Goal: Task Accomplishment & Management: Use online tool/utility

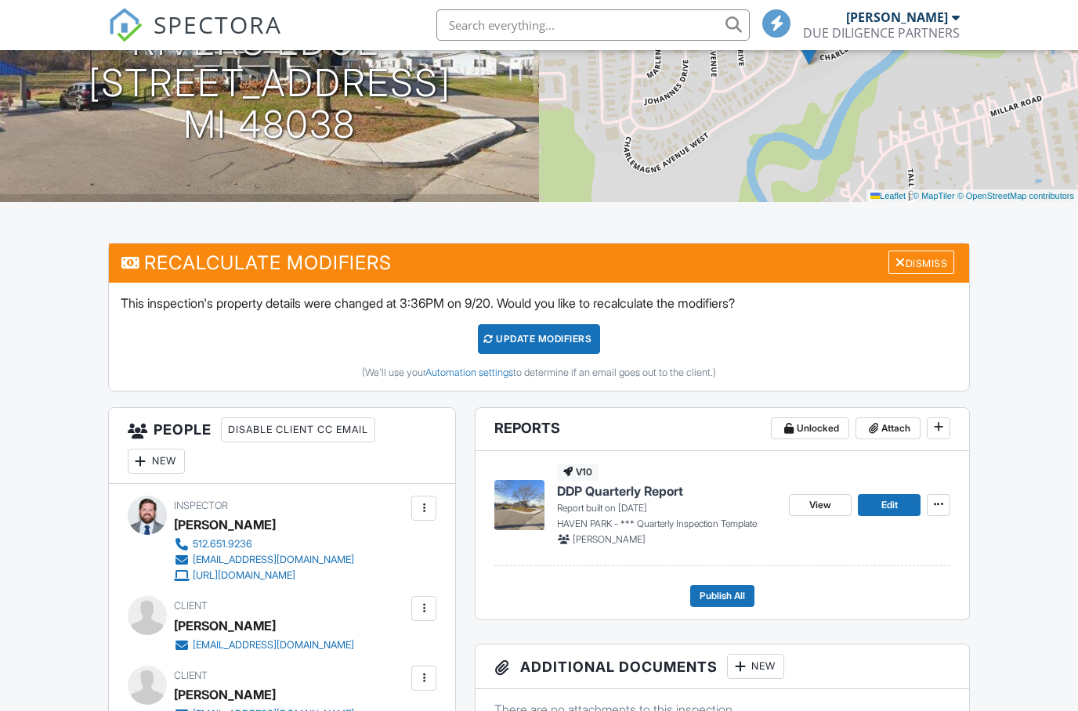
scroll to position [216, 0]
click at [524, 22] on input "text" at bounding box center [592, 24] width 313 height 31
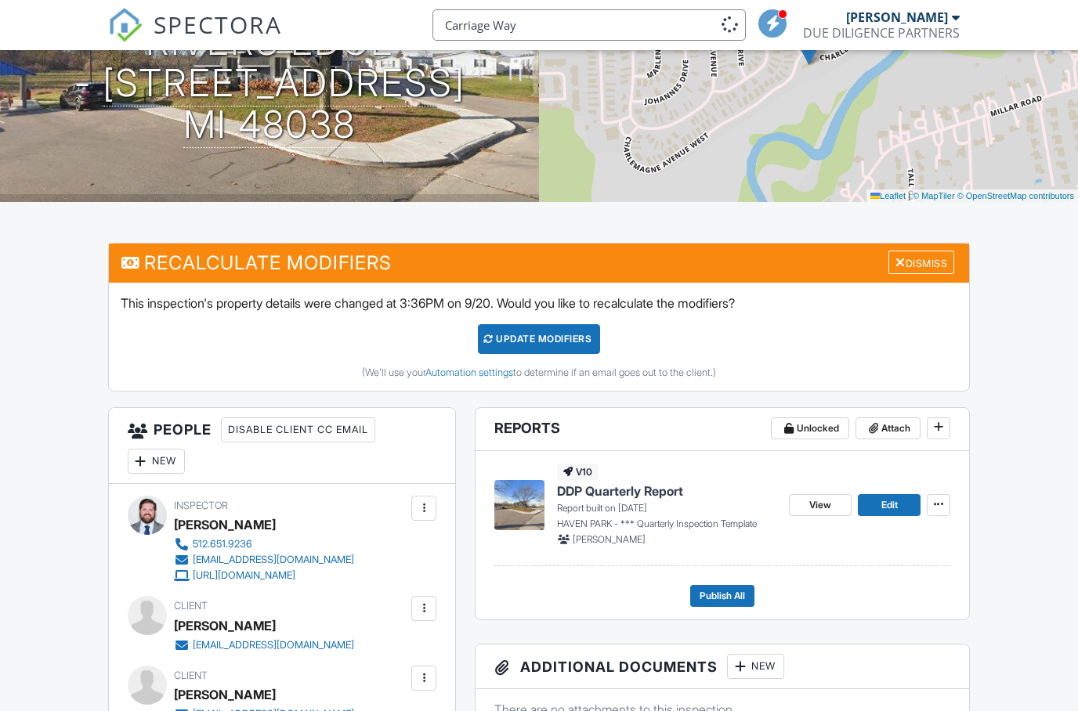
type input "Carriage Way"
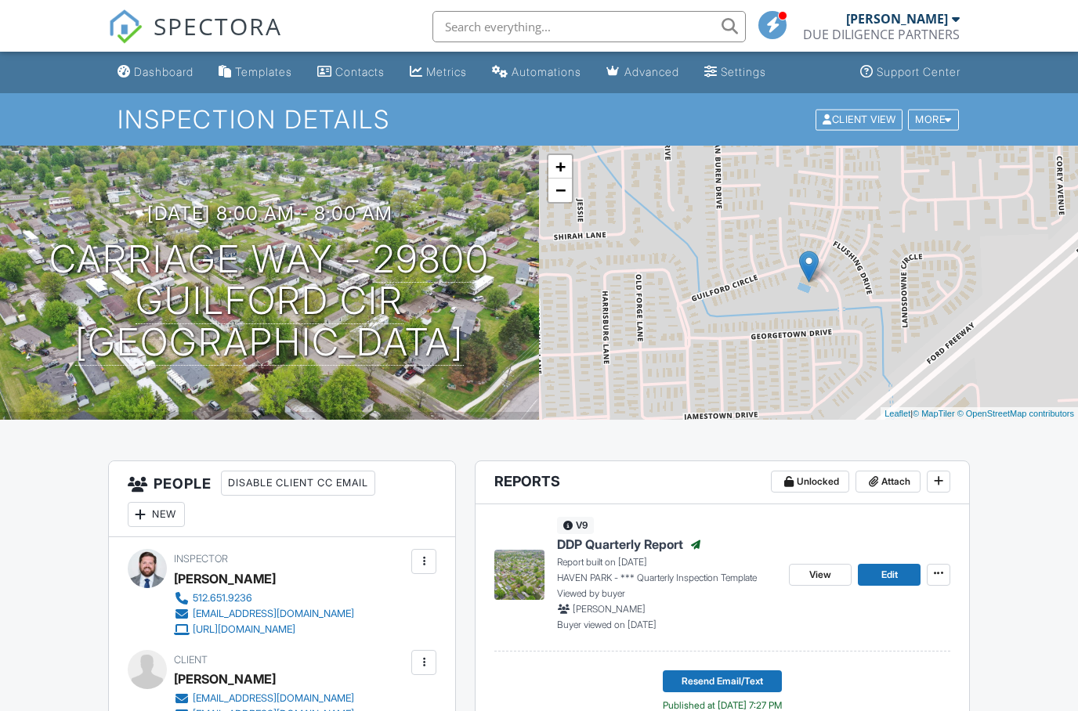
scroll to position [7, 0]
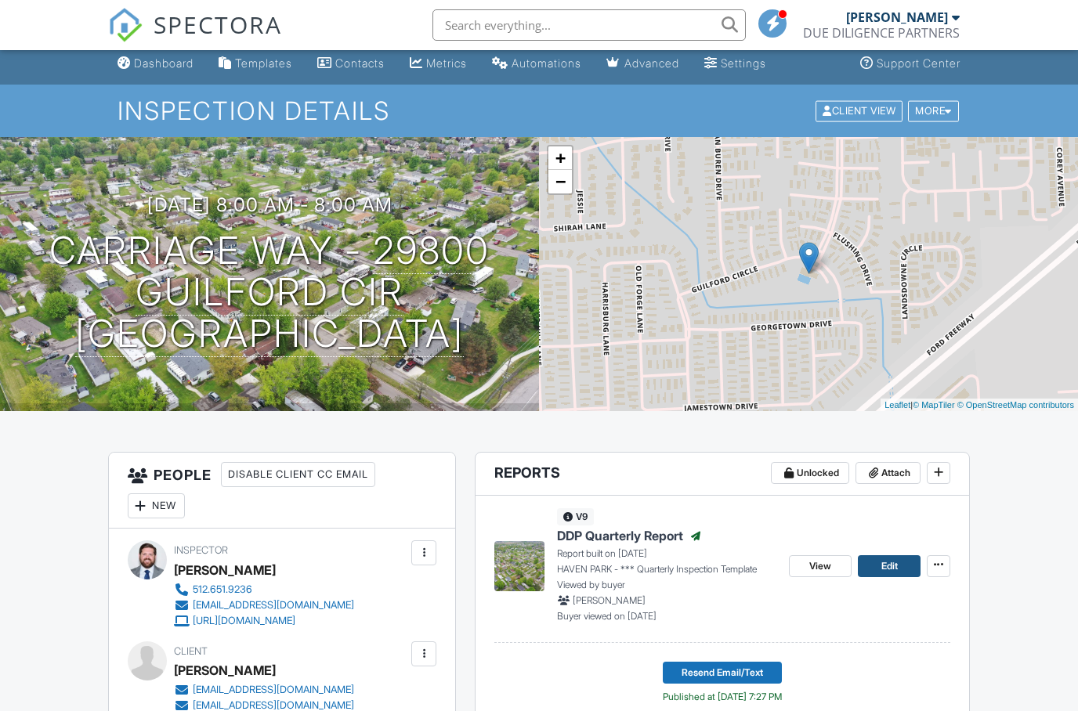
click at [883, 568] on span "Edit" at bounding box center [889, 567] width 16 height 16
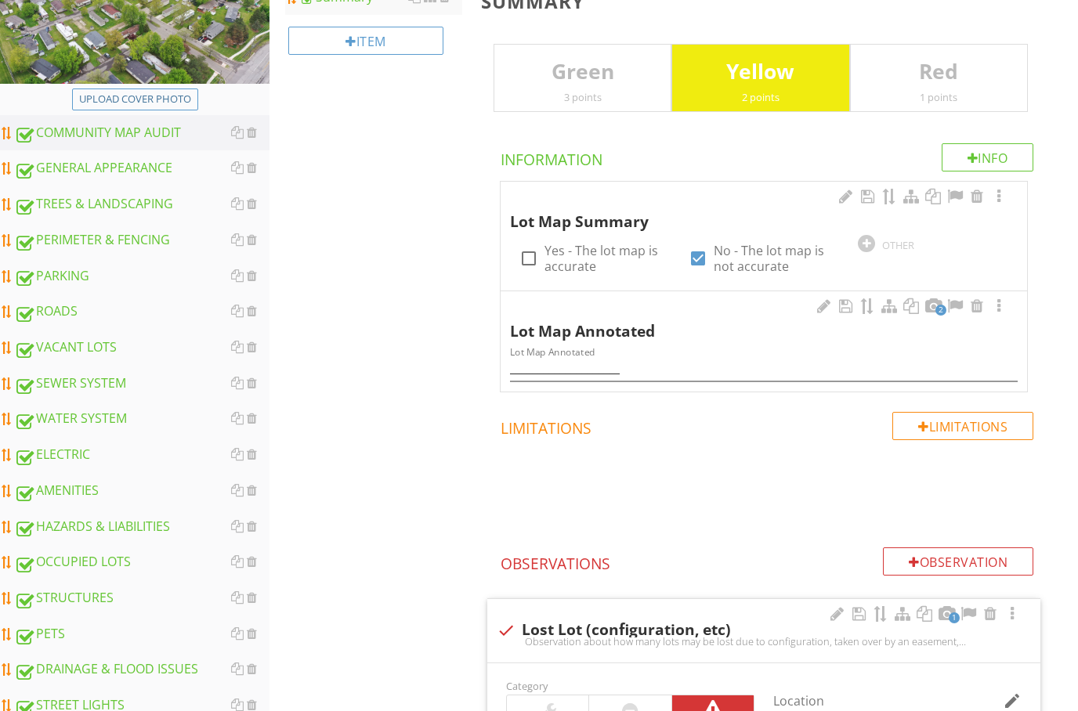
scroll to position [255, 0]
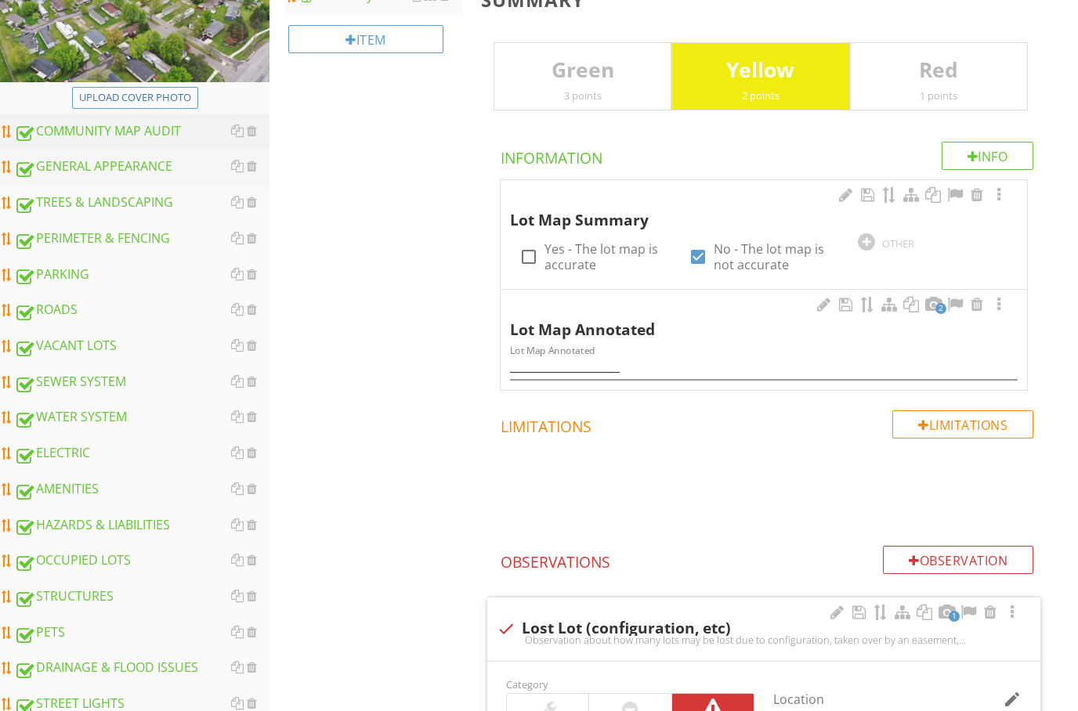
click at [132, 160] on div "GENERAL APPEARANCE" at bounding box center [141, 167] width 255 height 20
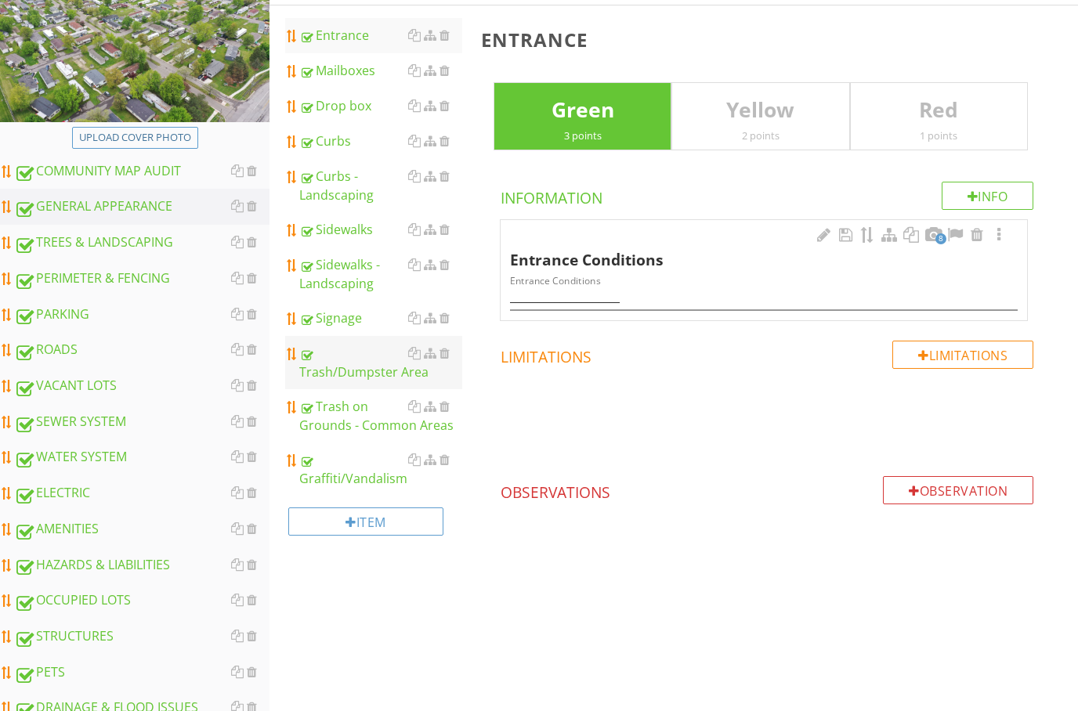
scroll to position [222, 0]
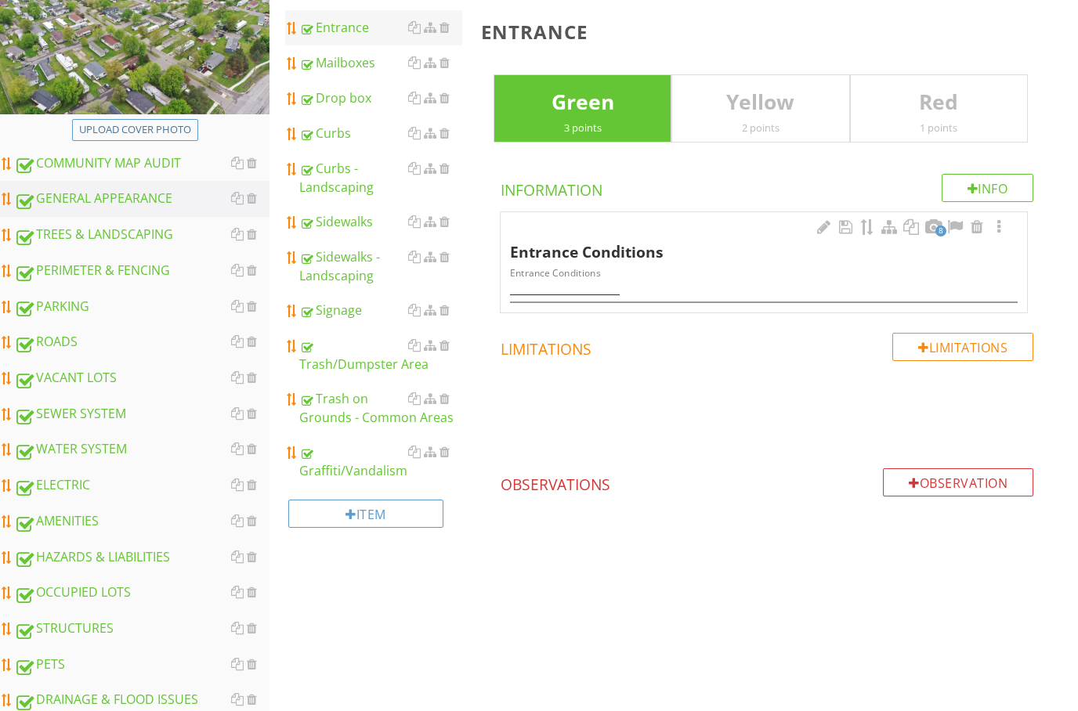
click at [331, 26] on div "Entrance" at bounding box center [380, 28] width 163 height 19
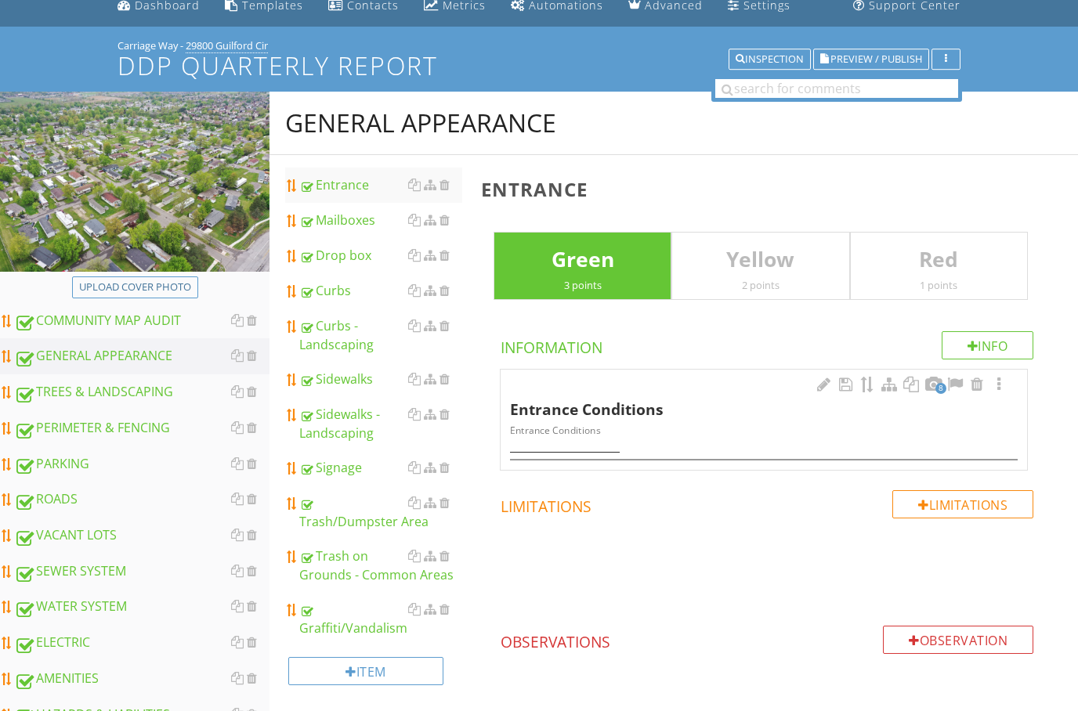
scroll to position [0, 0]
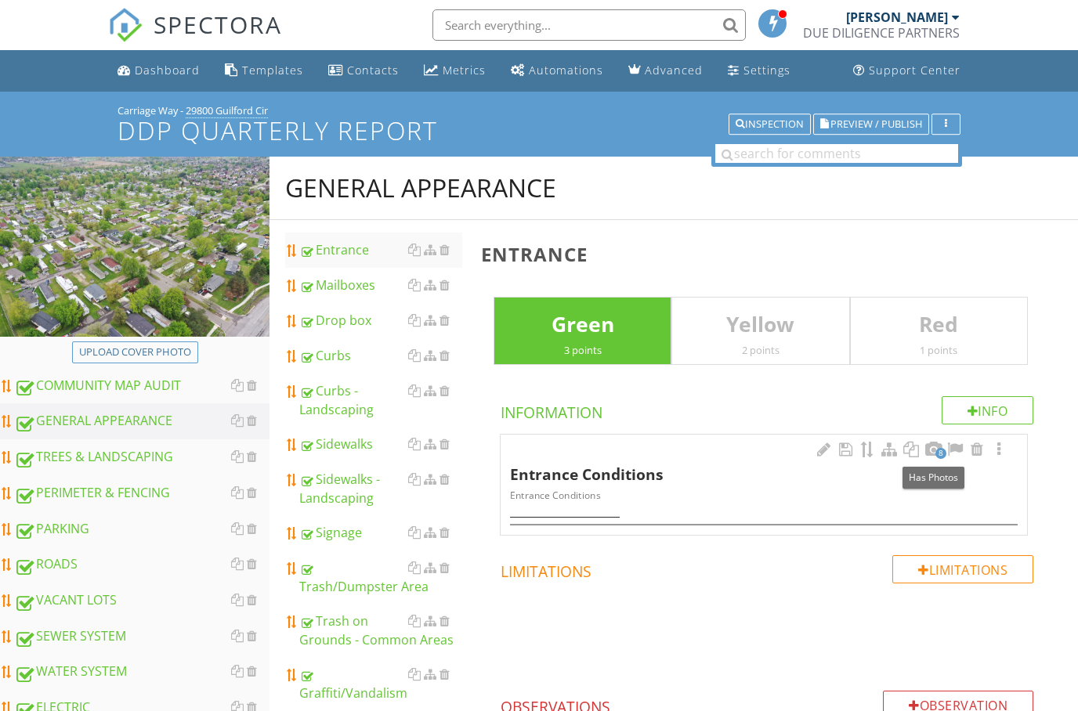
click at [933, 452] on div at bounding box center [933, 450] width 19 height 16
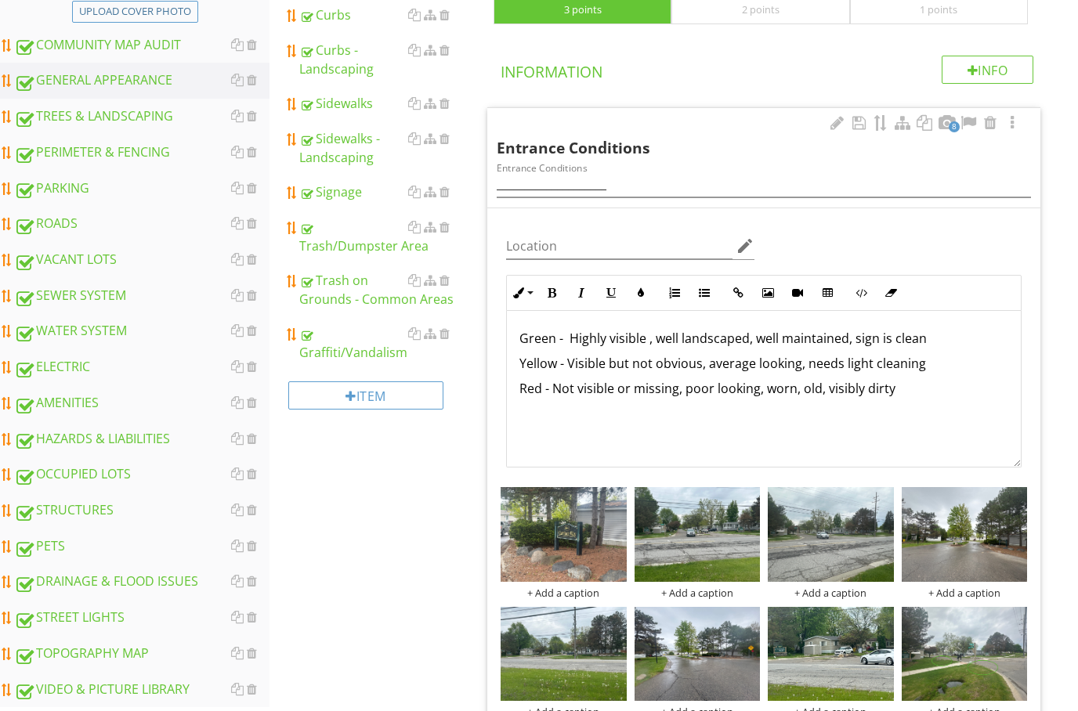
scroll to position [338, 0]
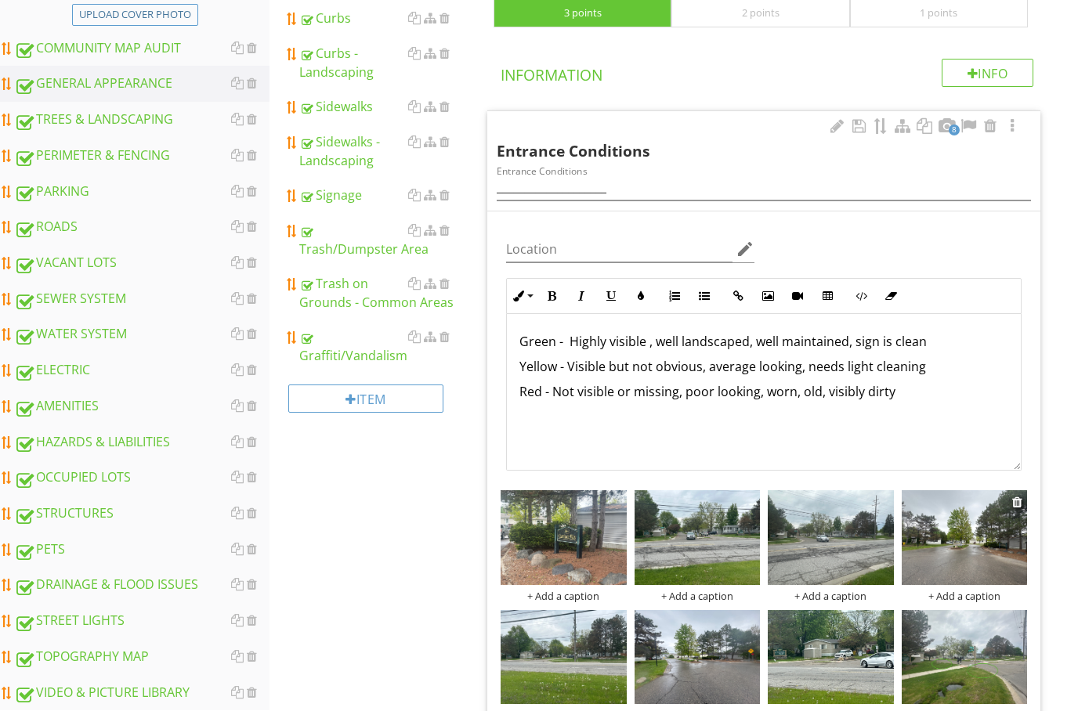
click at [952, 533] on img at bounding box center [965, 537] width 126 height 94
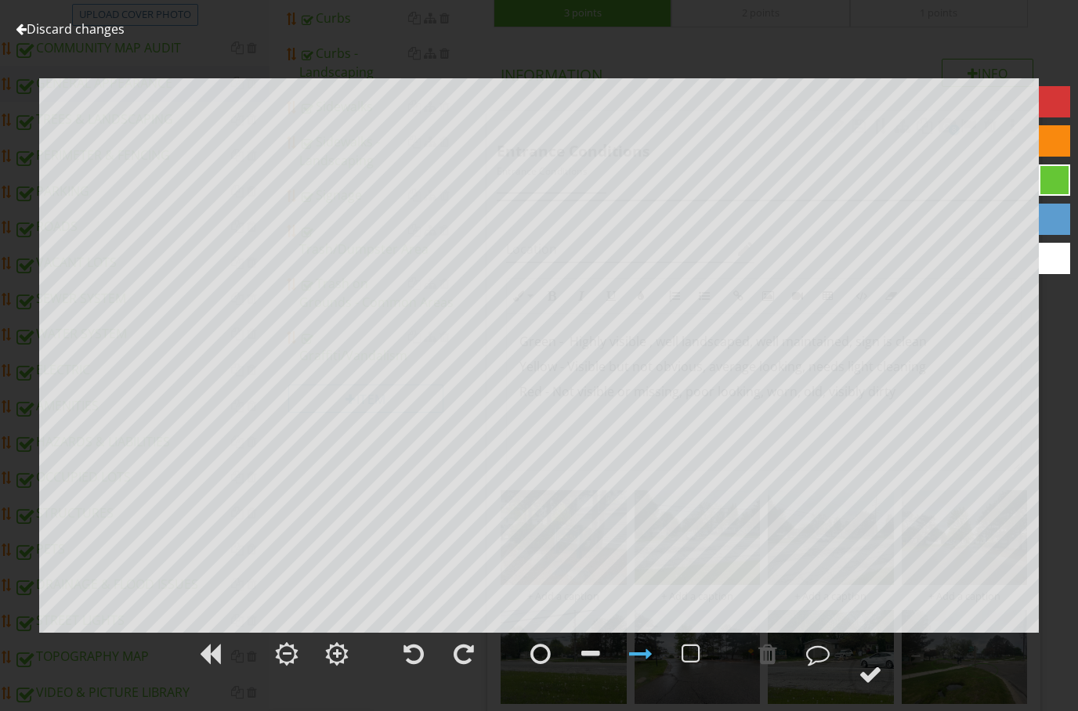
click at [21, 25] on div at bounding box center [21, 29] width 11 height 13
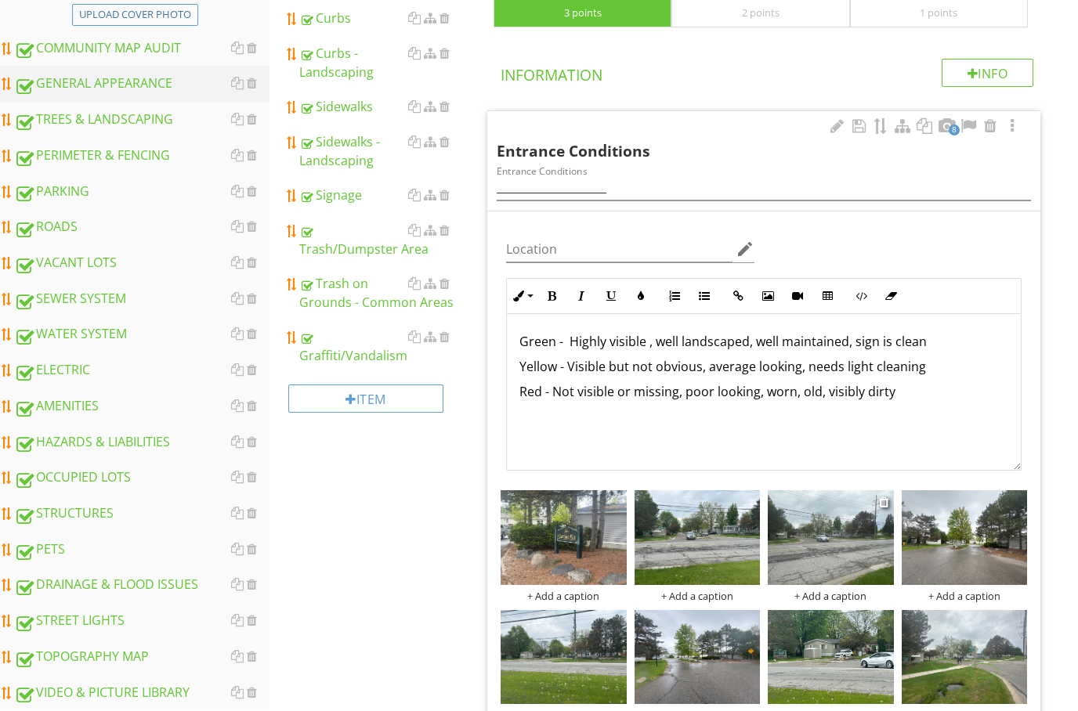
click at [854, 535] on img at bounding box center [831, 537] width 126 height 94
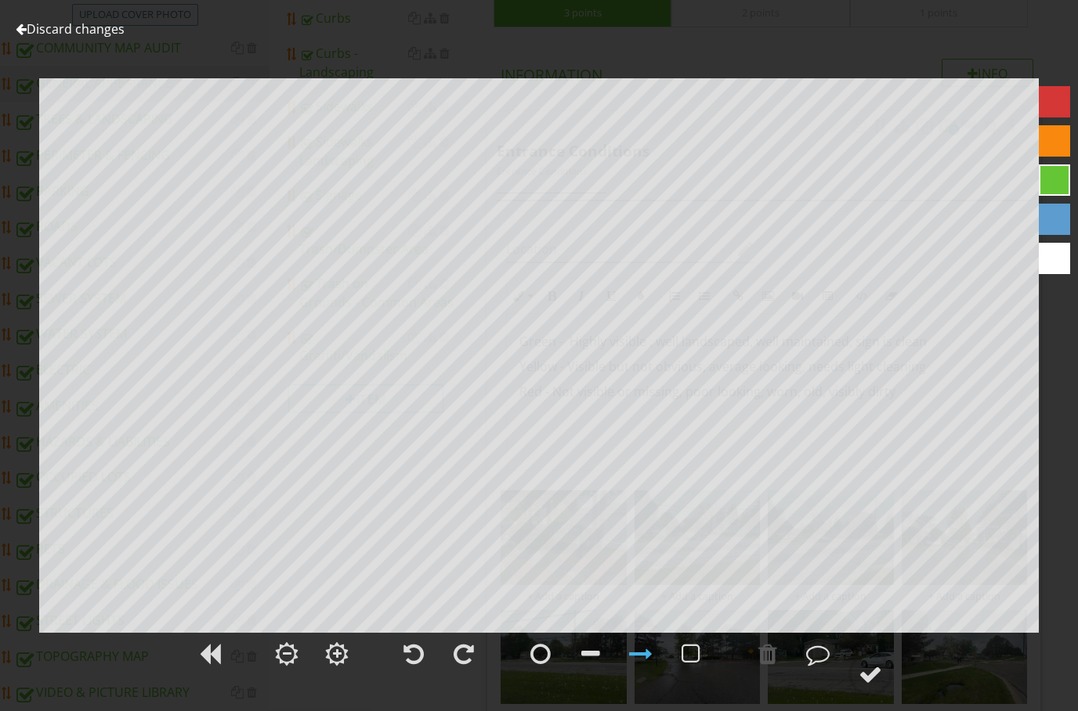
click at [20, 27] on div at bounding box center [21, 29] width 11 height 13
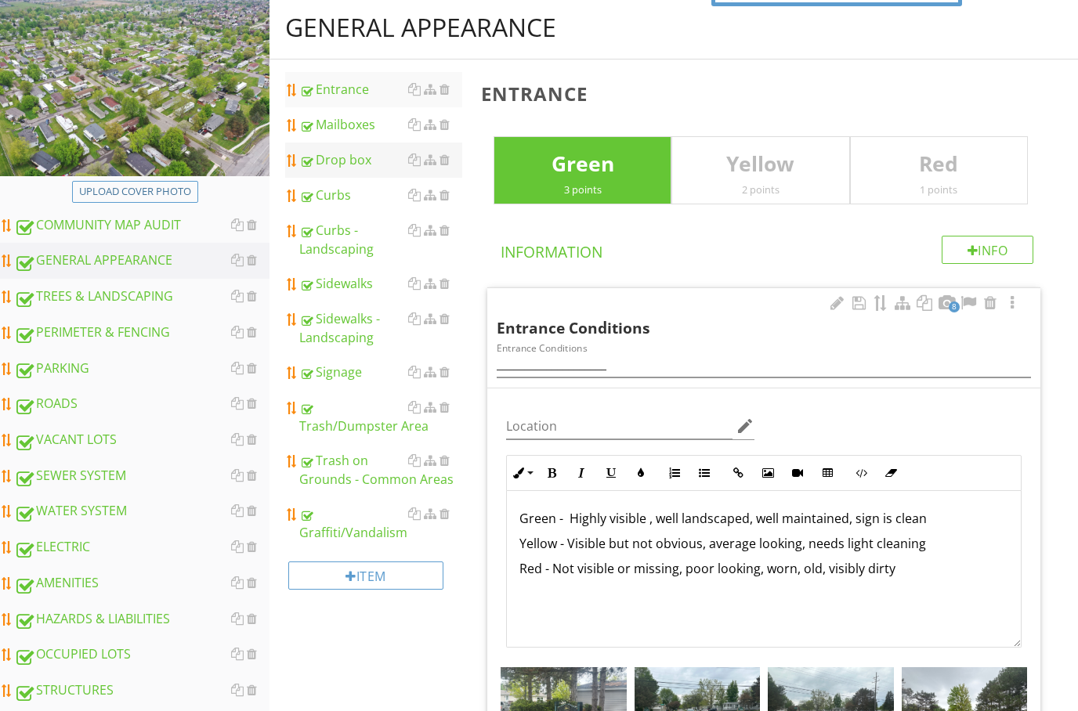
scroll to position [0, 0]
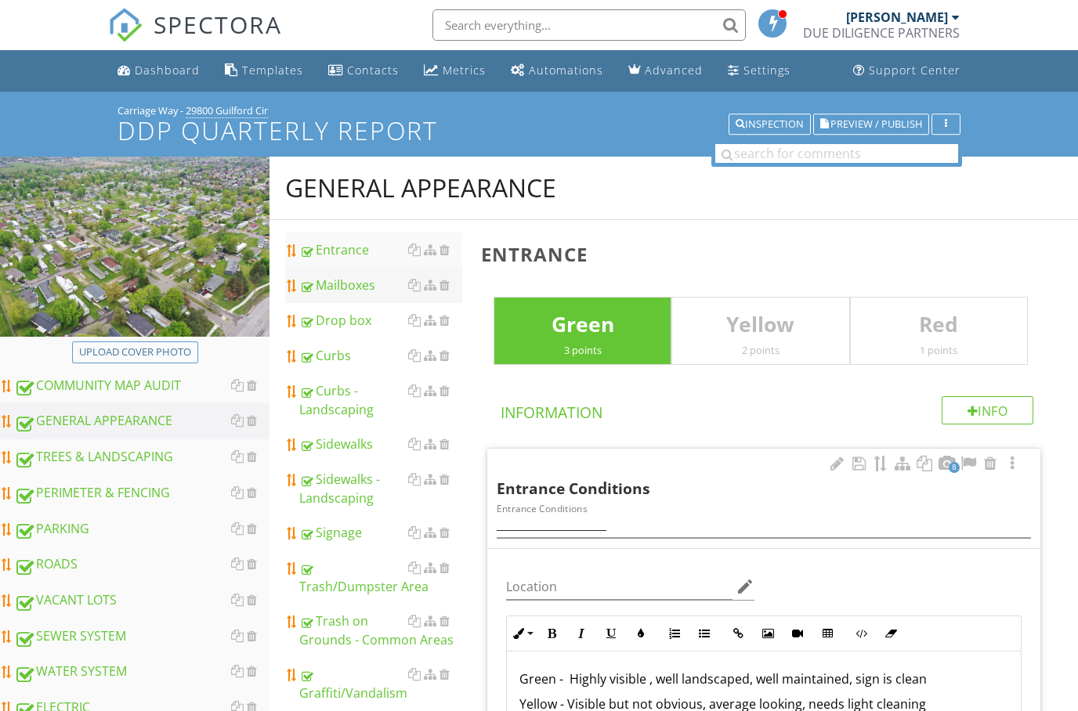
click at [351, 287] on div "Mailboxes" at bounding box center [380, 285] width 163 height 19
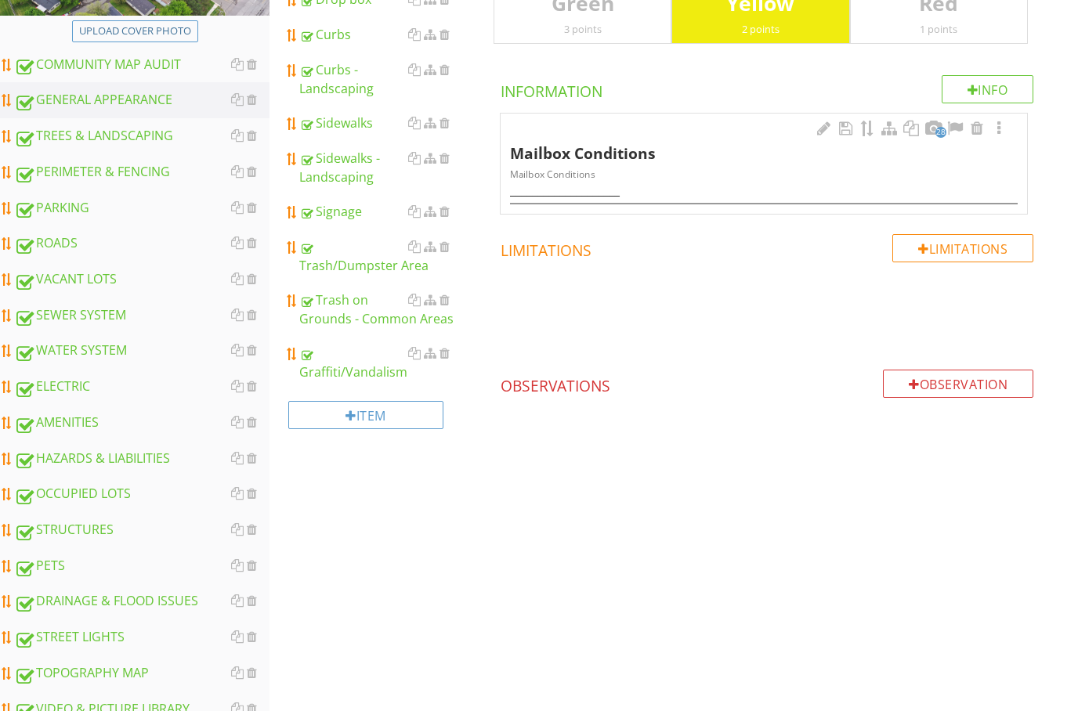
scroll to position [320, 0]
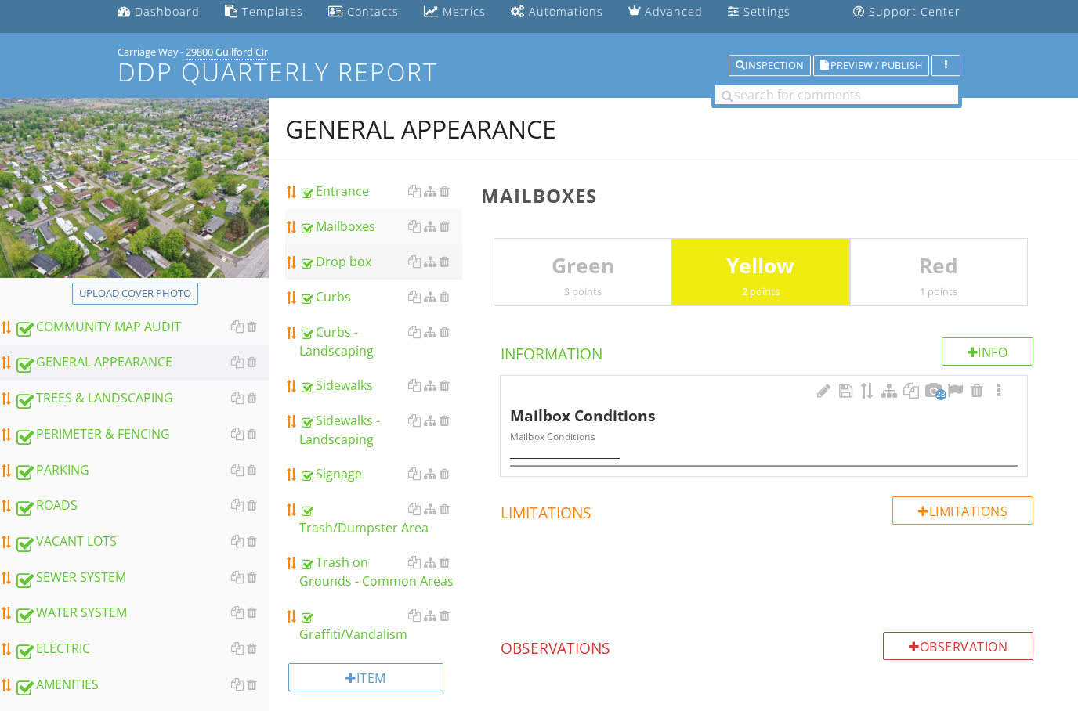
click at [349, 261] on div "Drop box" at bounding box center [380, 262] width 163 height 19
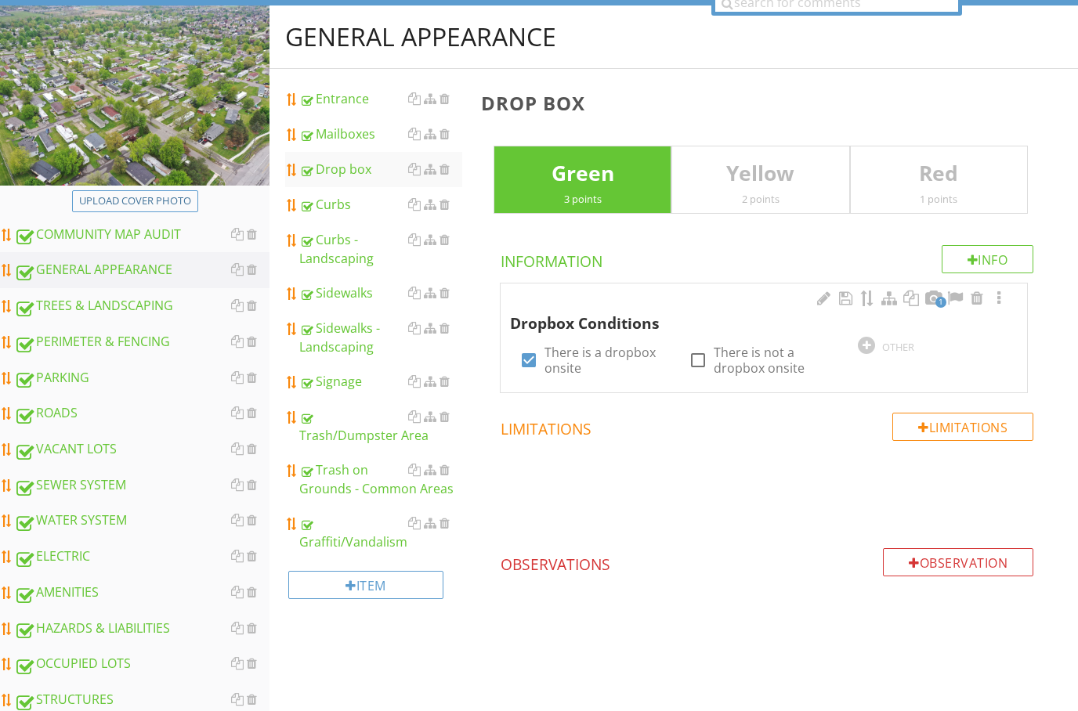
scroll to position [175, 0]
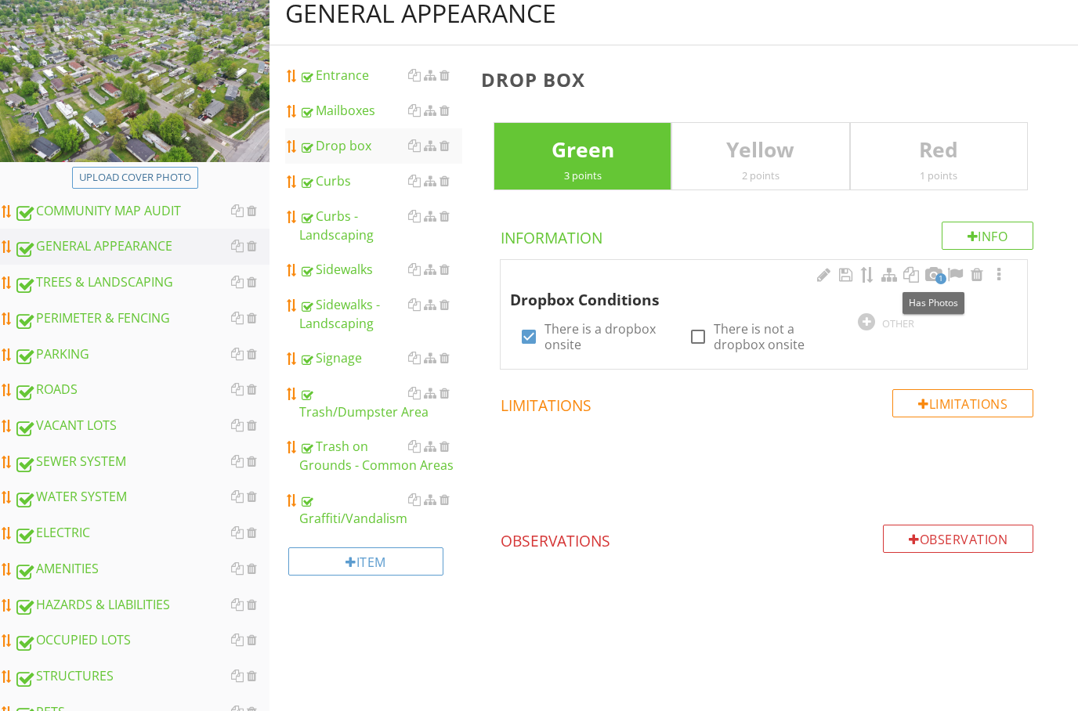
click at [938, 273] on span "1" at bounding box center [940, 278] width 11 height 11
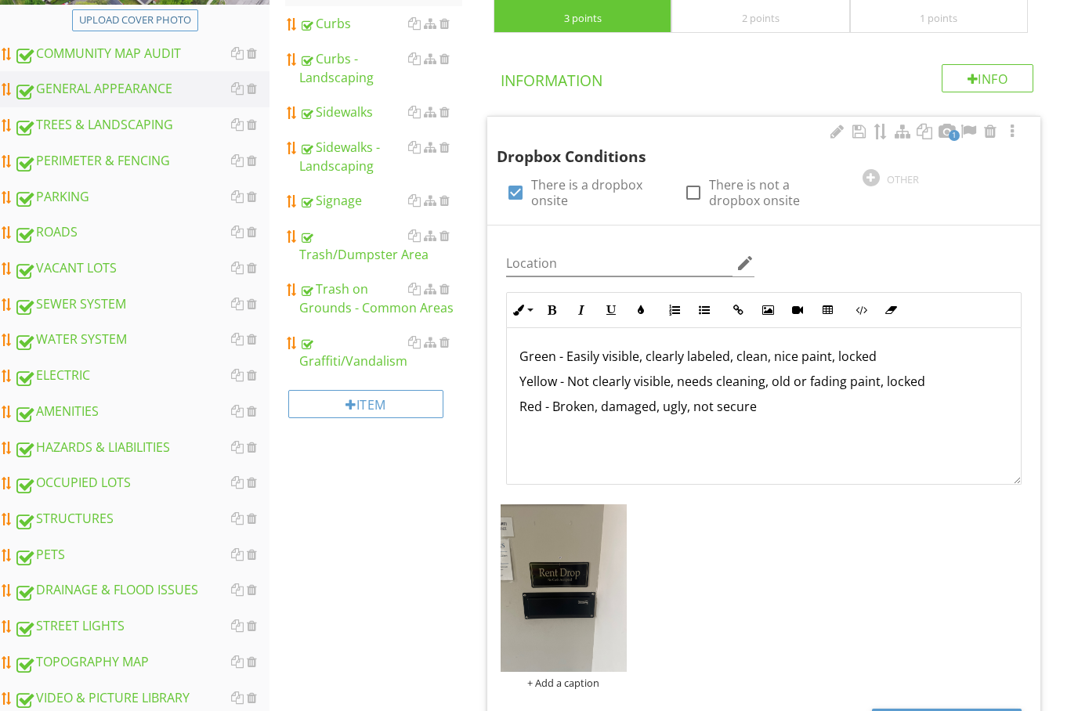
scroll to position [710, 0]
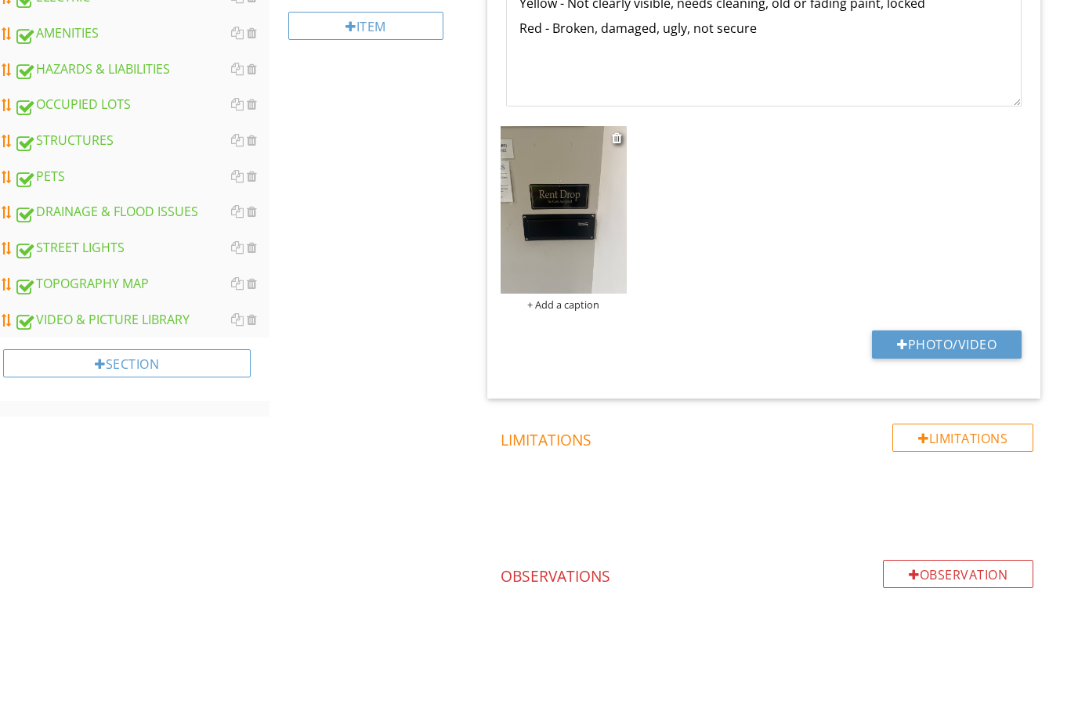
click at [540, 192] on img at bounding box center [564, 210] width 126 height 168
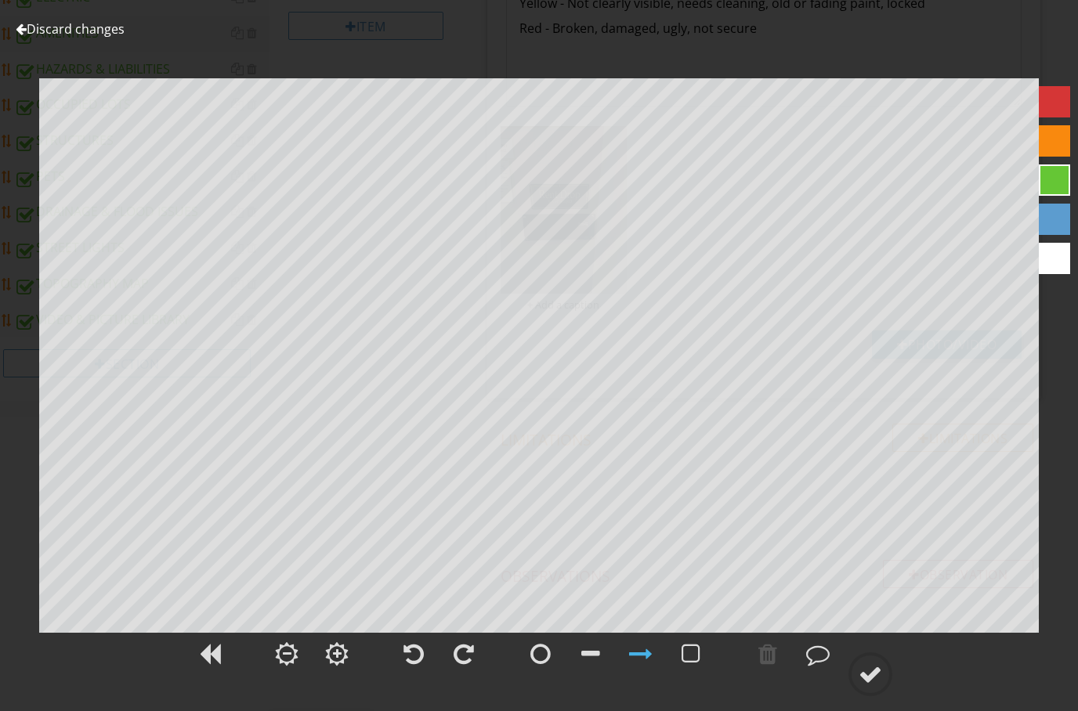
click at [17, 27] on div at bounding box center [21, 29] width 11 height 13
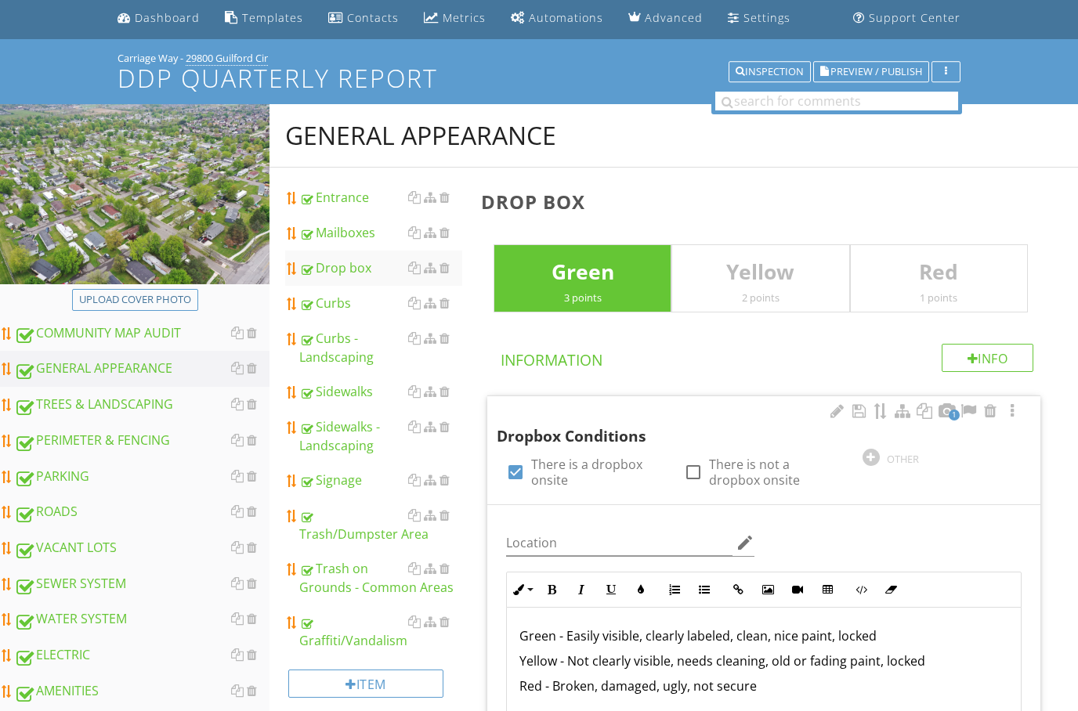
scroll to position [116, 0]
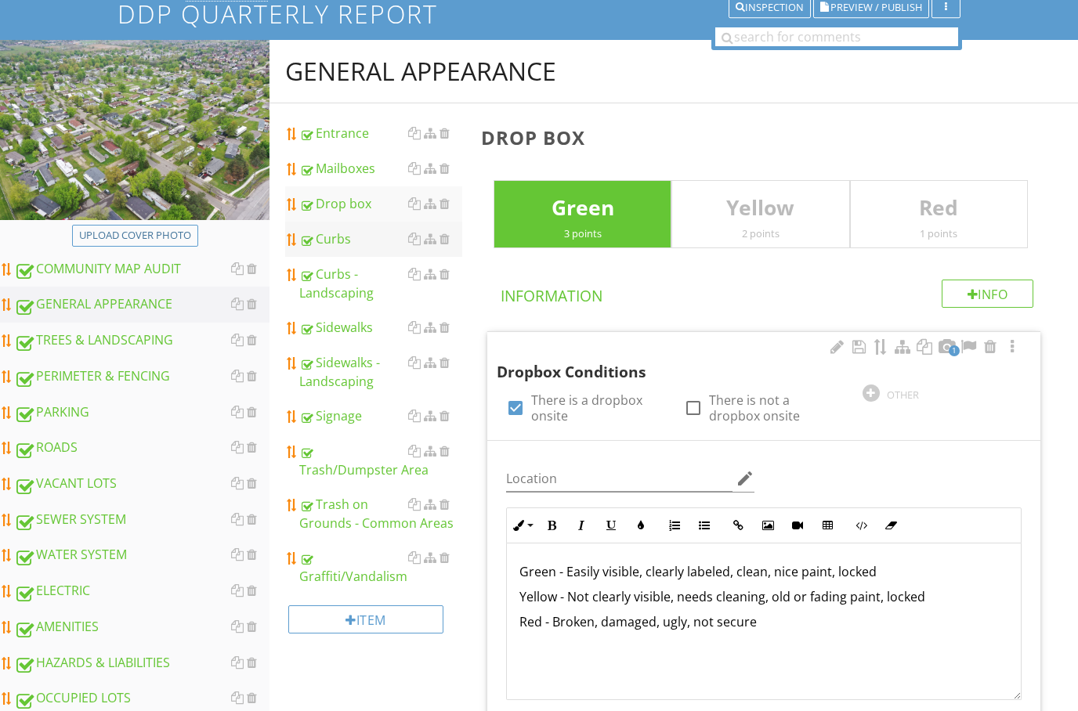
click at [328, 243] on div "Curbs" at bounding box center [380, 239] width 163 height 19
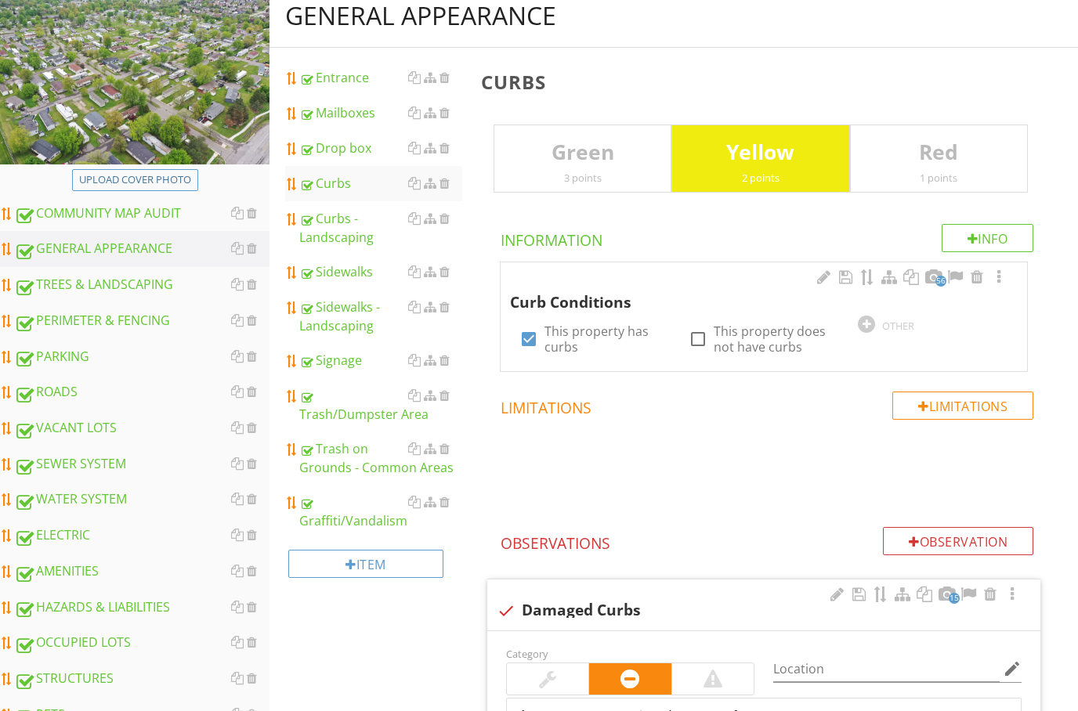
scroll to position [235, 0]
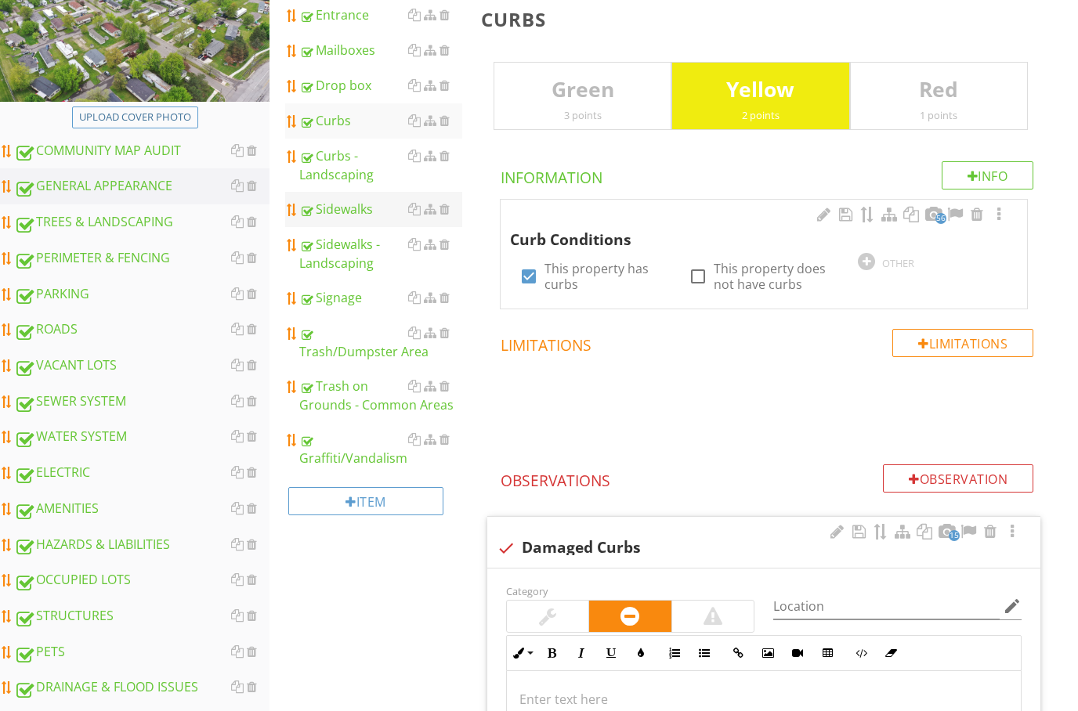
click at [351, 208] on div "Sidewalks" at bounding box center [380, 209] width 163 height 19
